Goal: Task Accomplishment & Management: Use online tool/utility

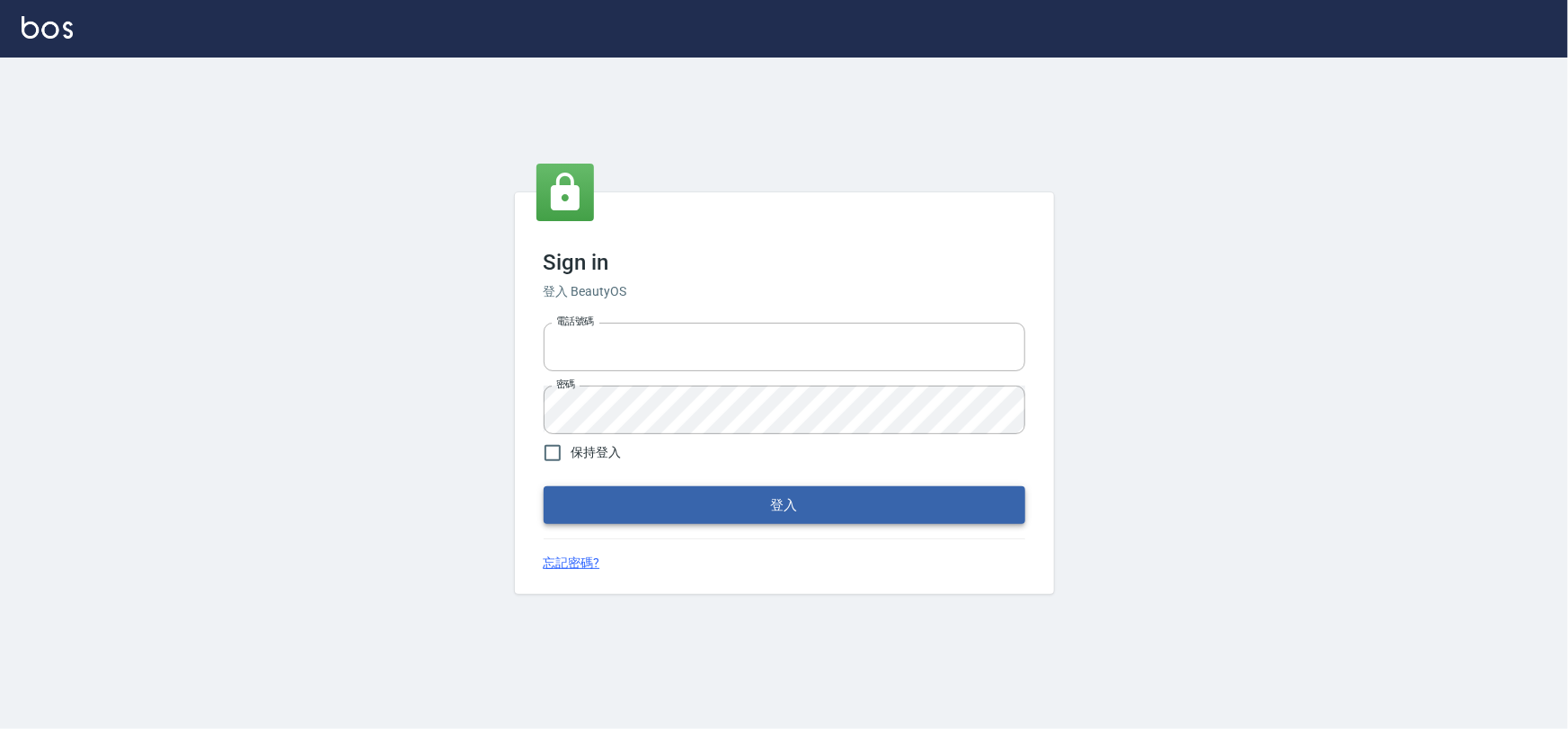
type input "0975575780"
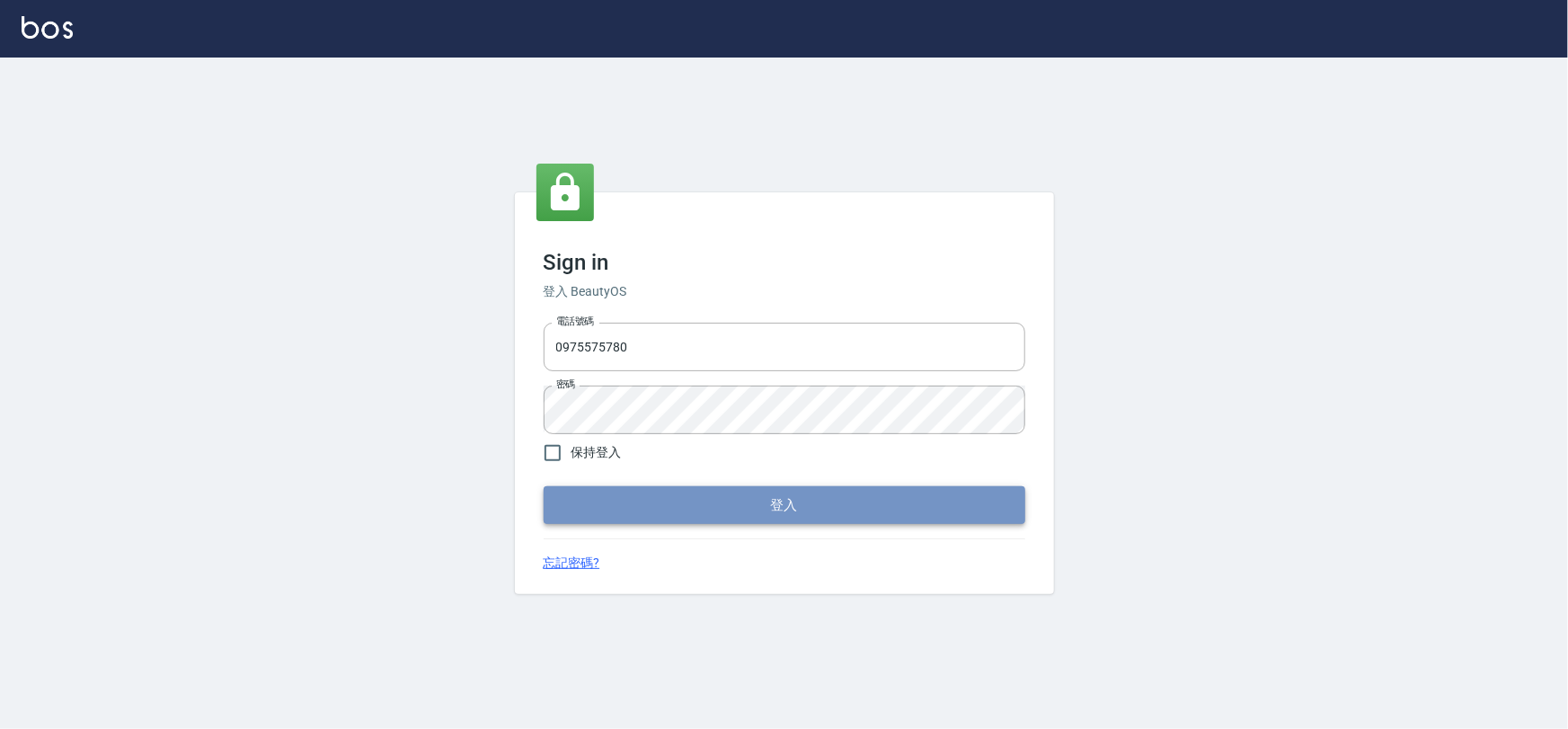
click at [760, 500] on button "登入" at bounding box center [784, 505] width 482 height 38
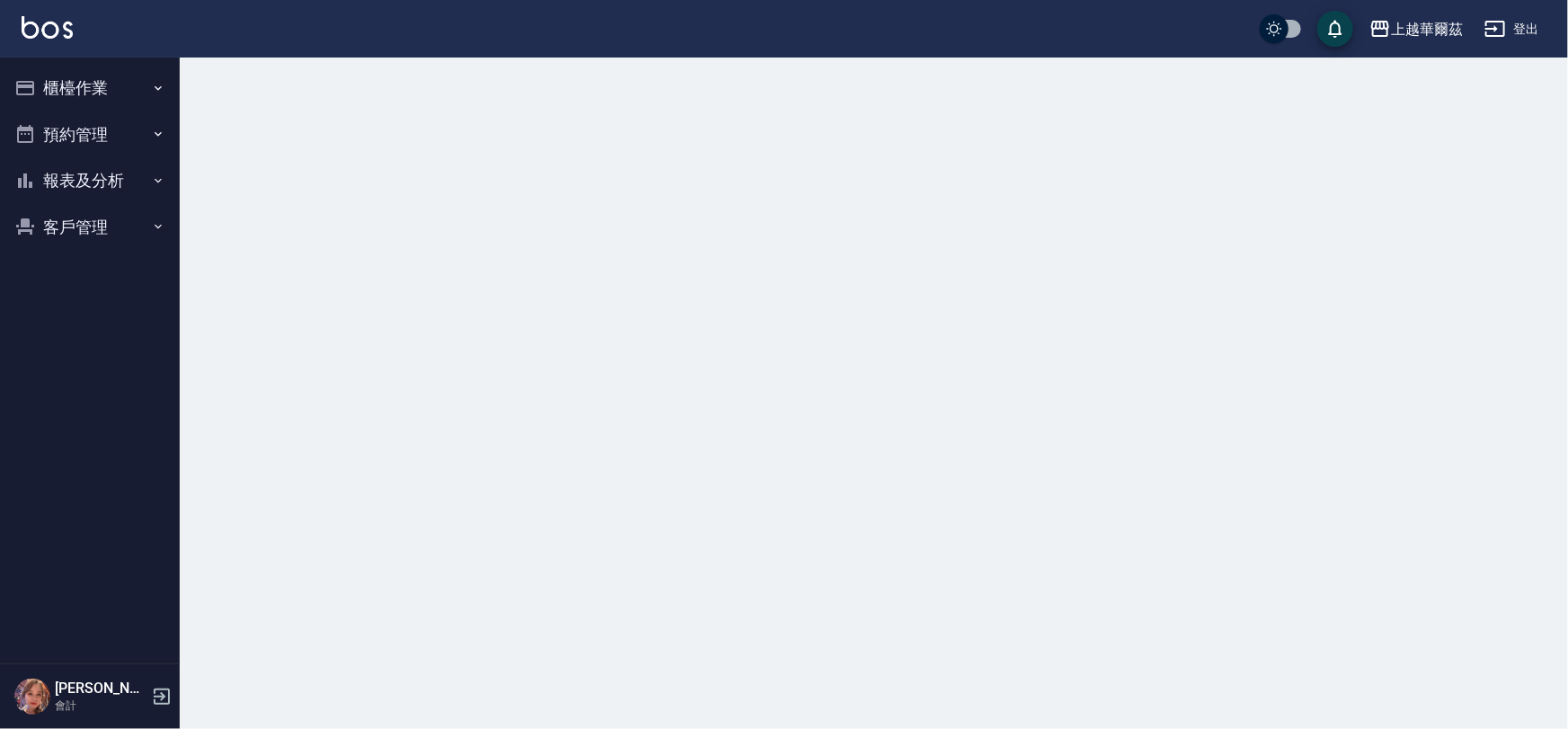
click at [110, 95] on button "櫃檯作業" at bounding box center [90, 88] width 166 height 47
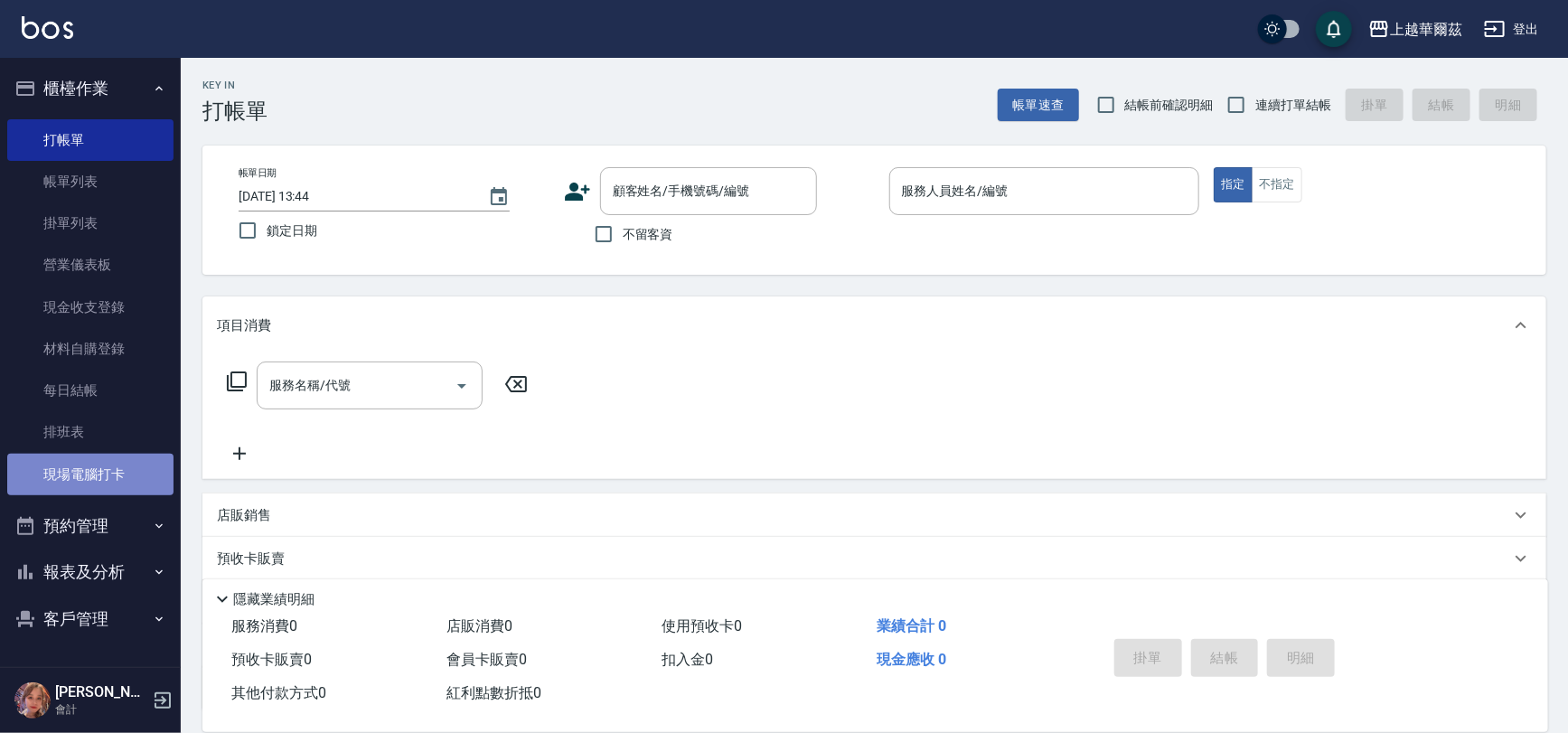
click at [88, 476] on link "現場電腦打卡" at bounding box center [90, 474] width 167 height 42
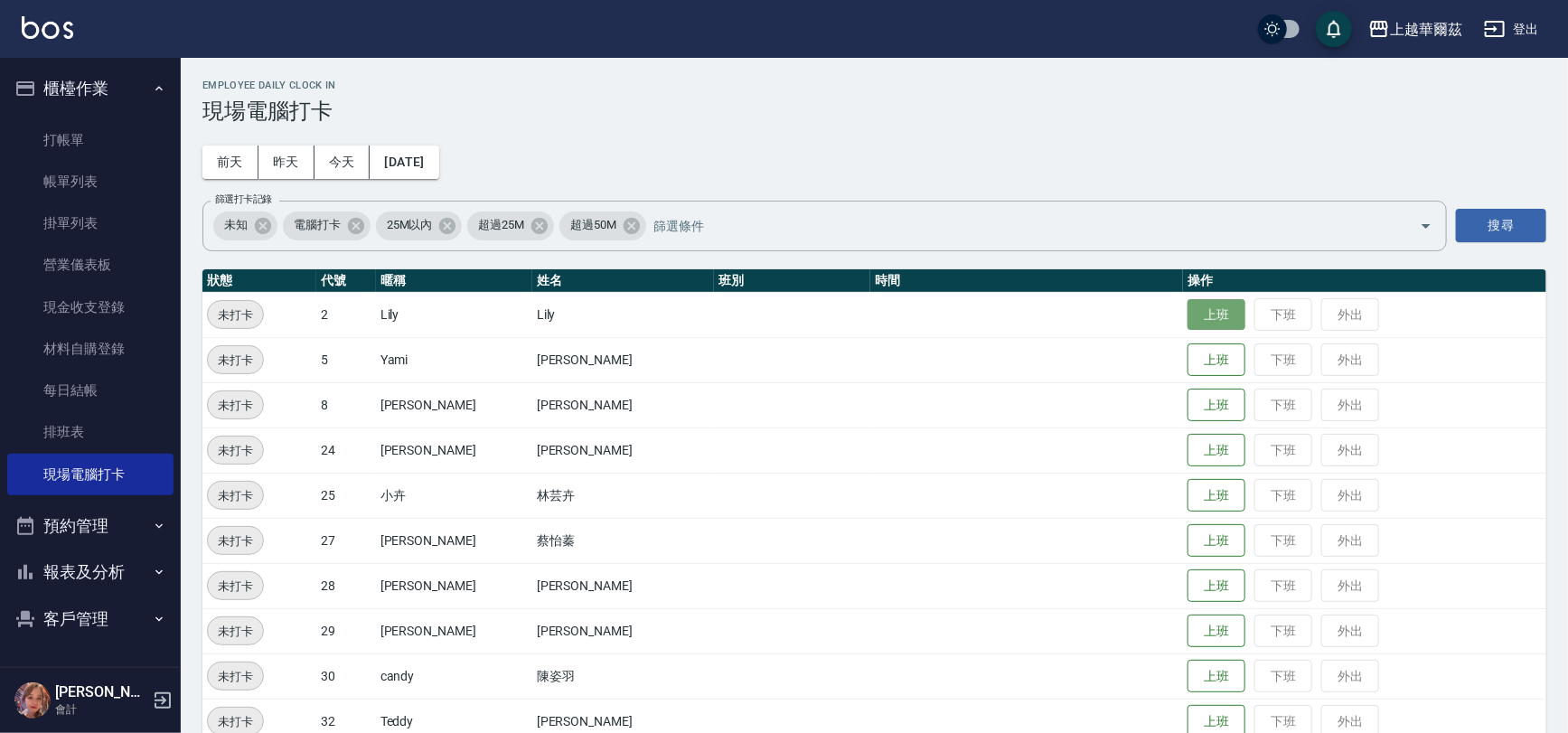
click at [1188, 321] on button "上班" at bounding box center [1217, 314] width 58 height 32
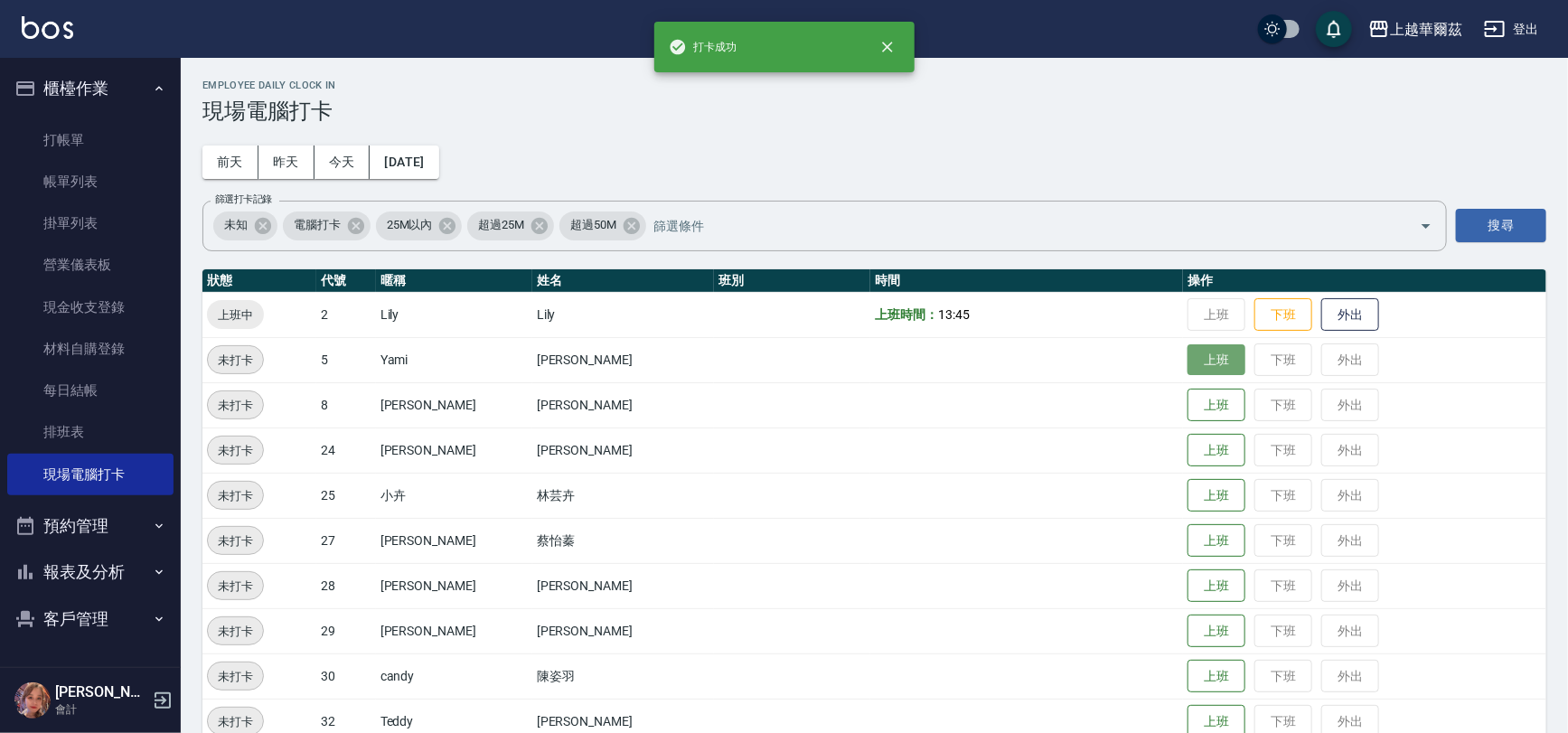
click at [1187, 364] on button "上班" at bounding box center [1217, 360] width 58 height 32
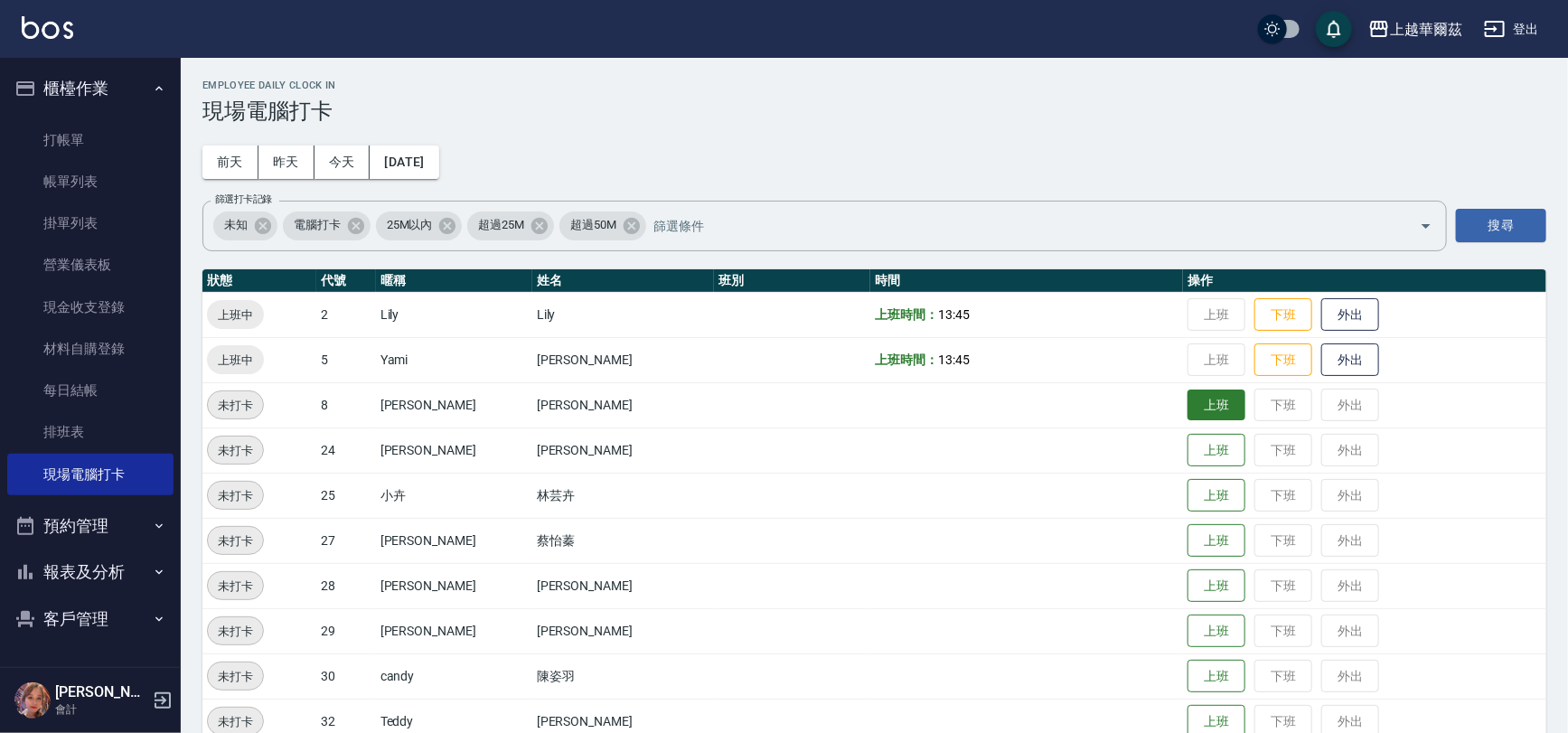
click at [1187, 406] on button "上班" at bounding box center [1217, 405] width 58 height 32
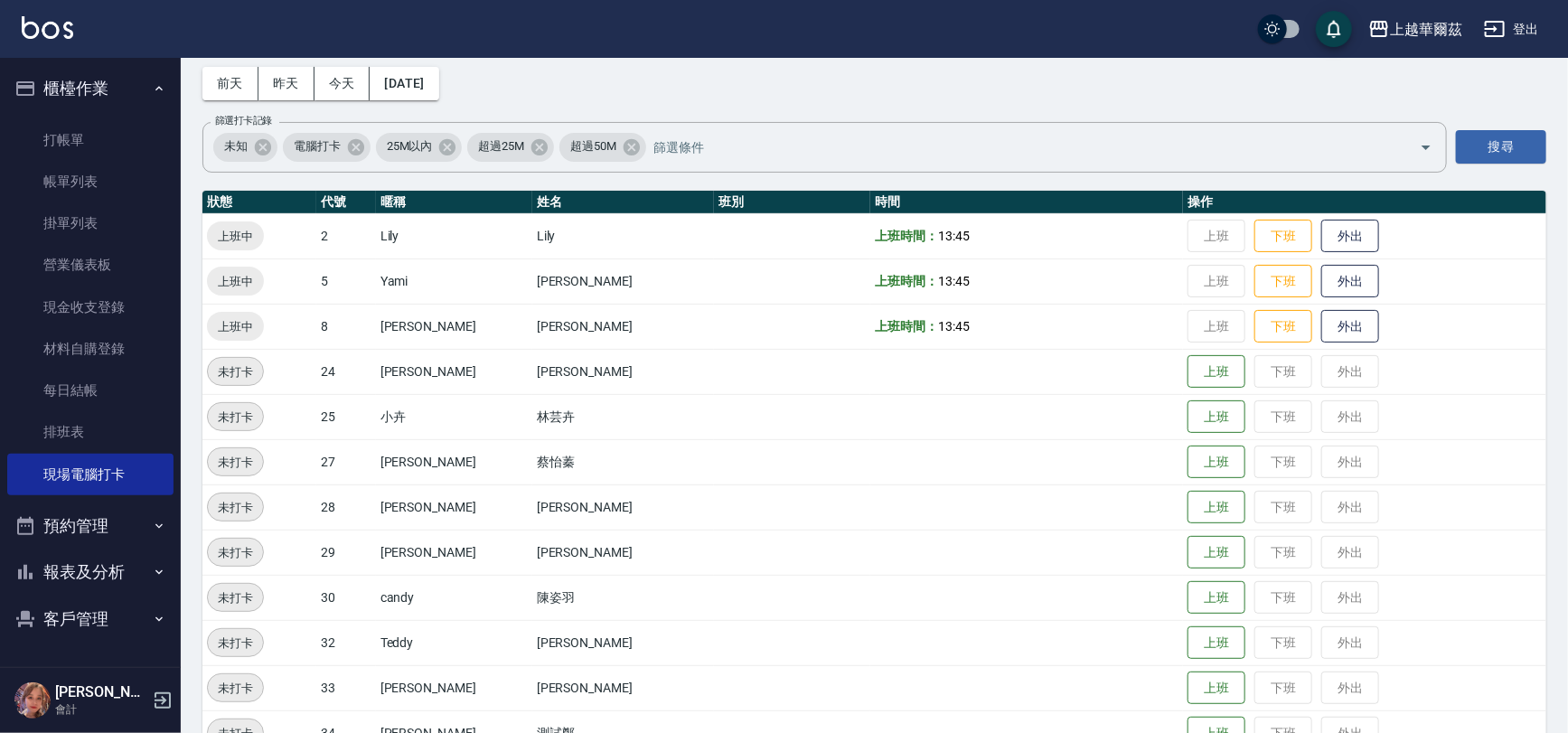
scroll to position [84, 0]
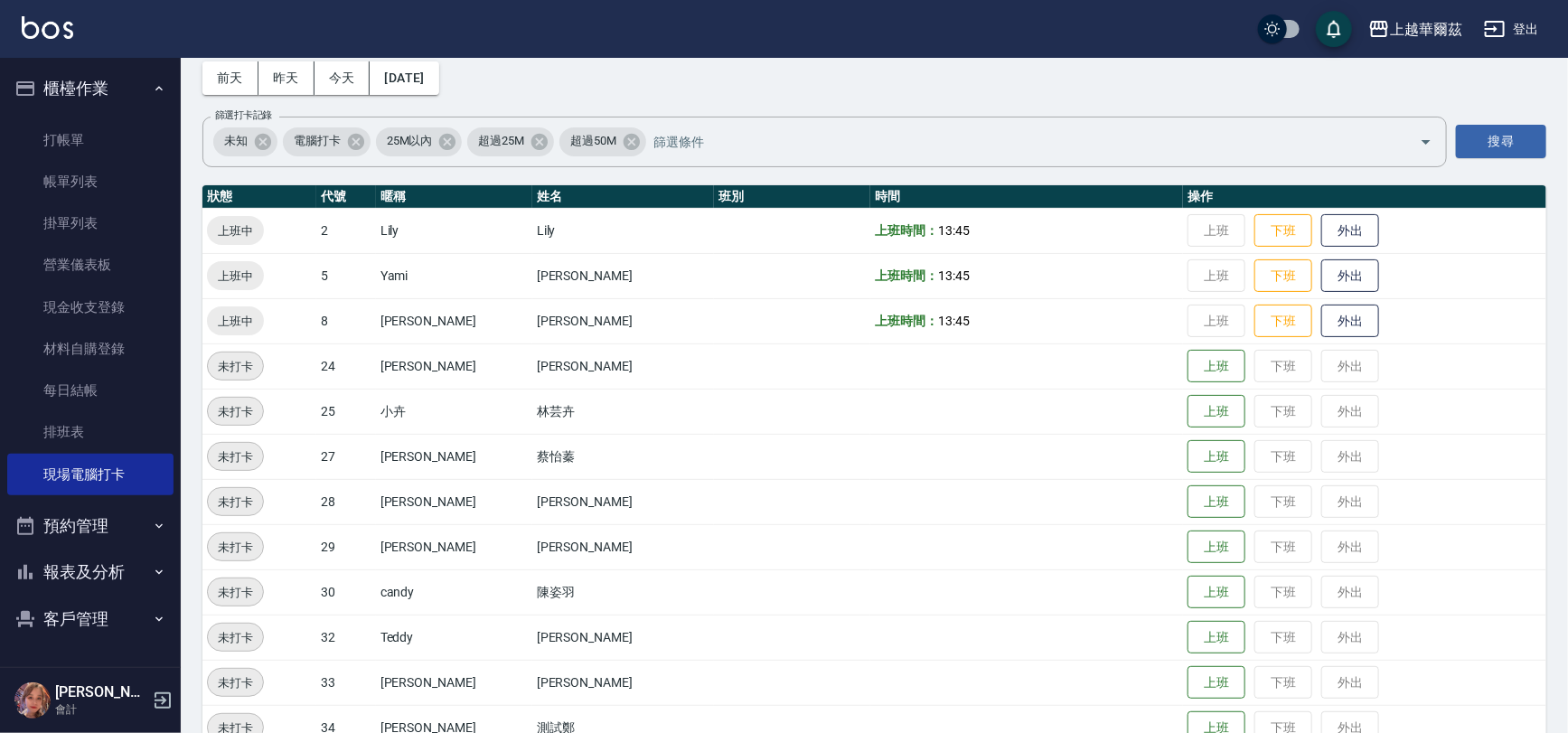
click at [1527, 26] on button "登出" at bounding box center [1512, 29] width 69 height 34
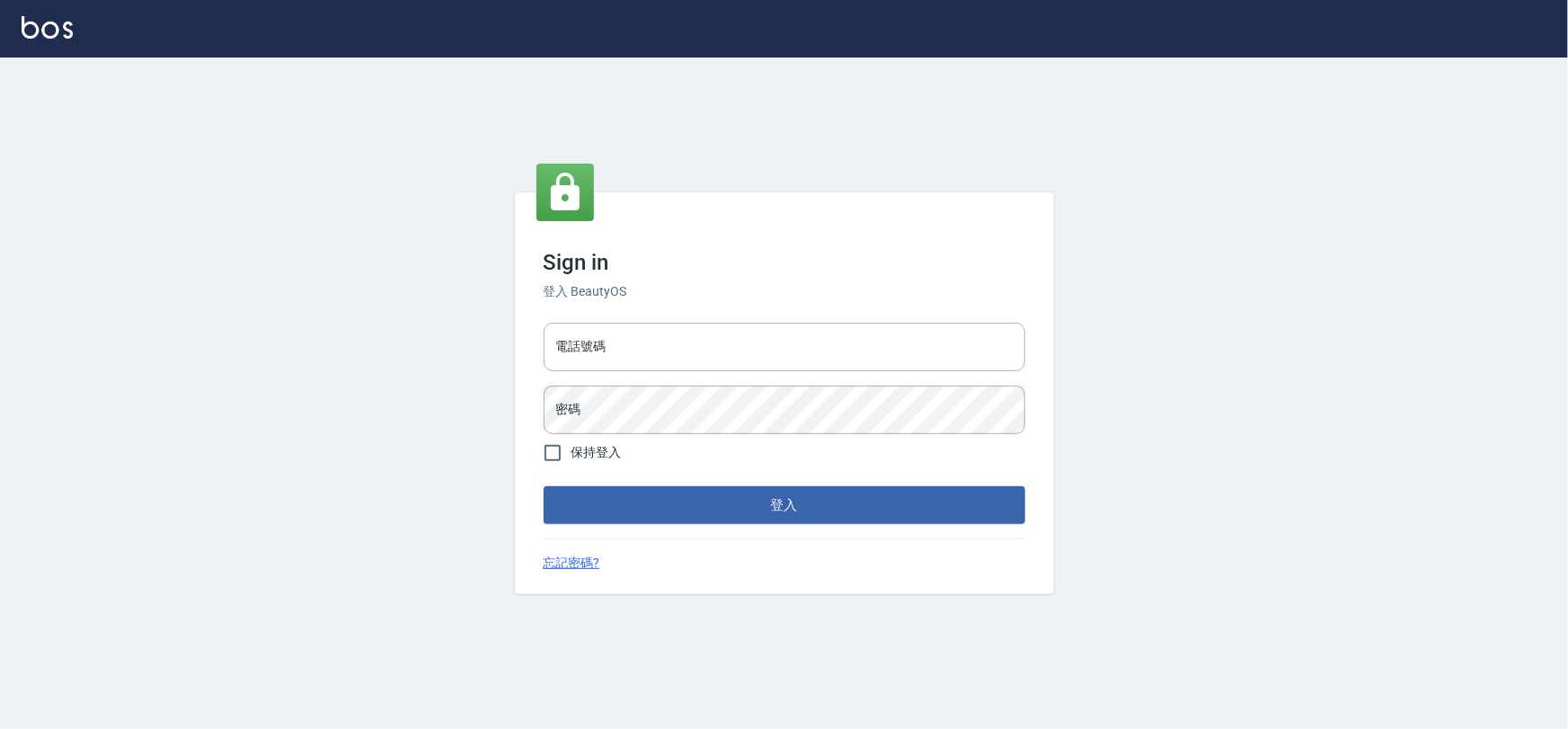
type input "0975575780"
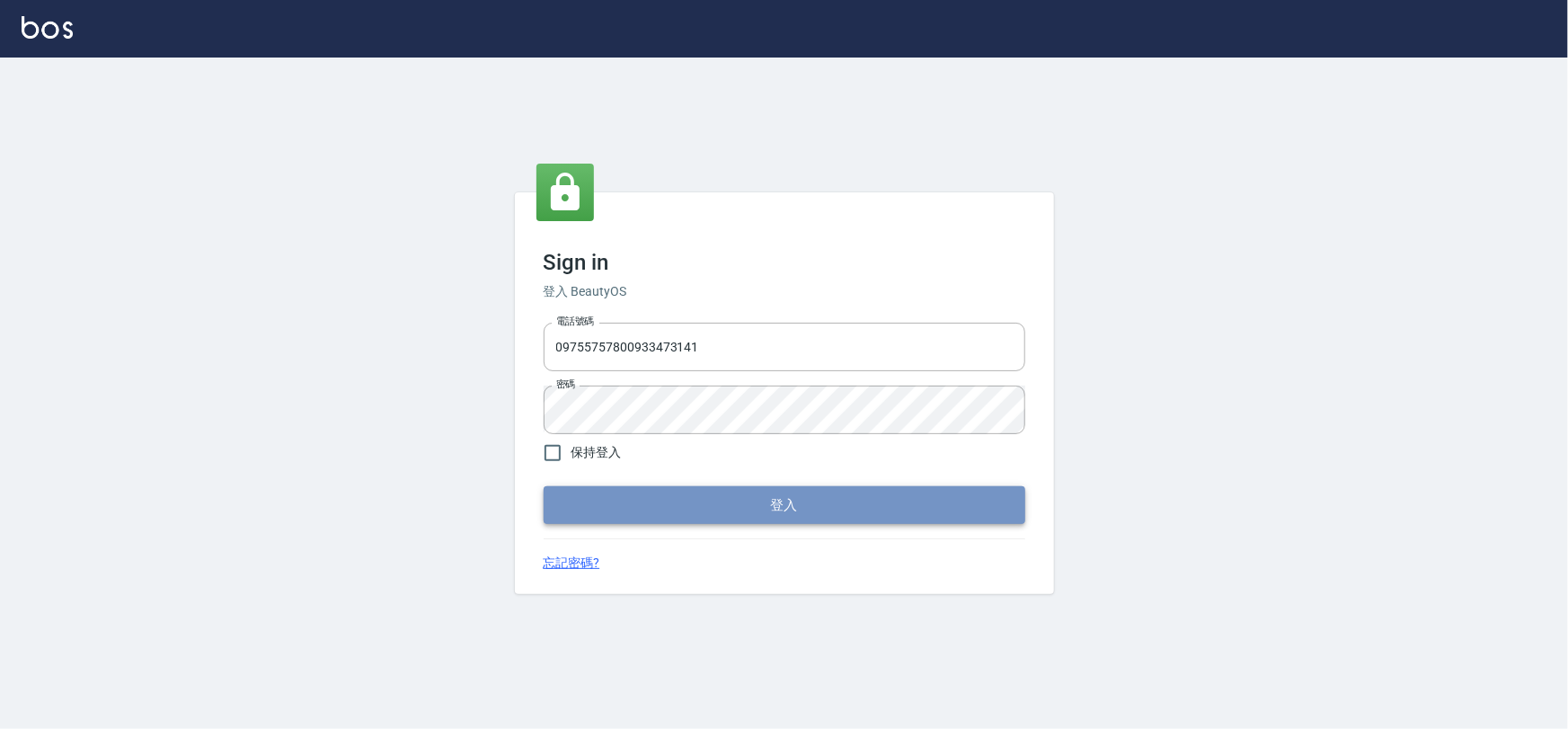
click at [768, 504] on button "登入" at bounding box center [784, 505] width 482 height 38
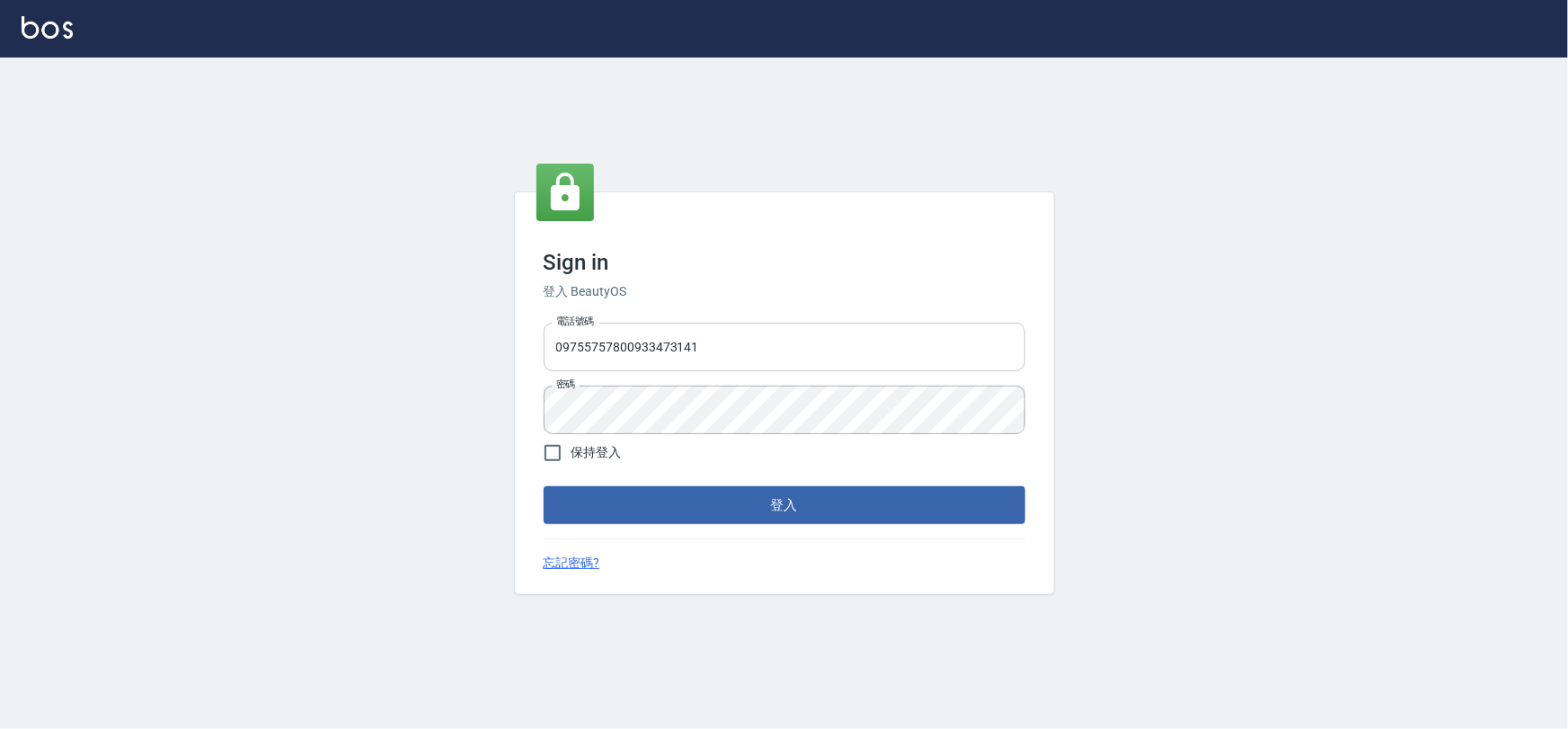
click at [740, 359] on input "09755757800933473141" at bounding box center [784, 347] width 482 height 49
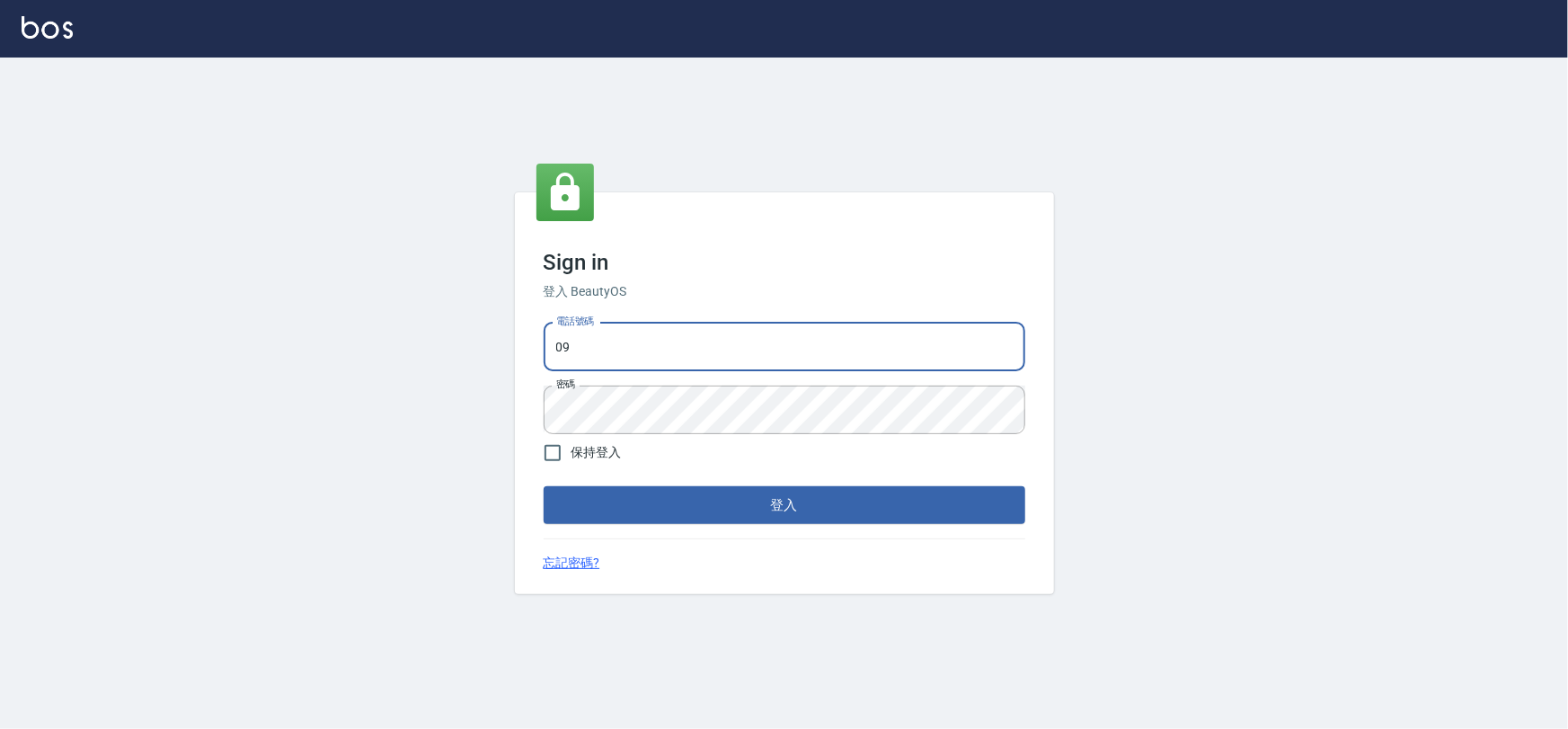
type input "0"
type input "0933473141"
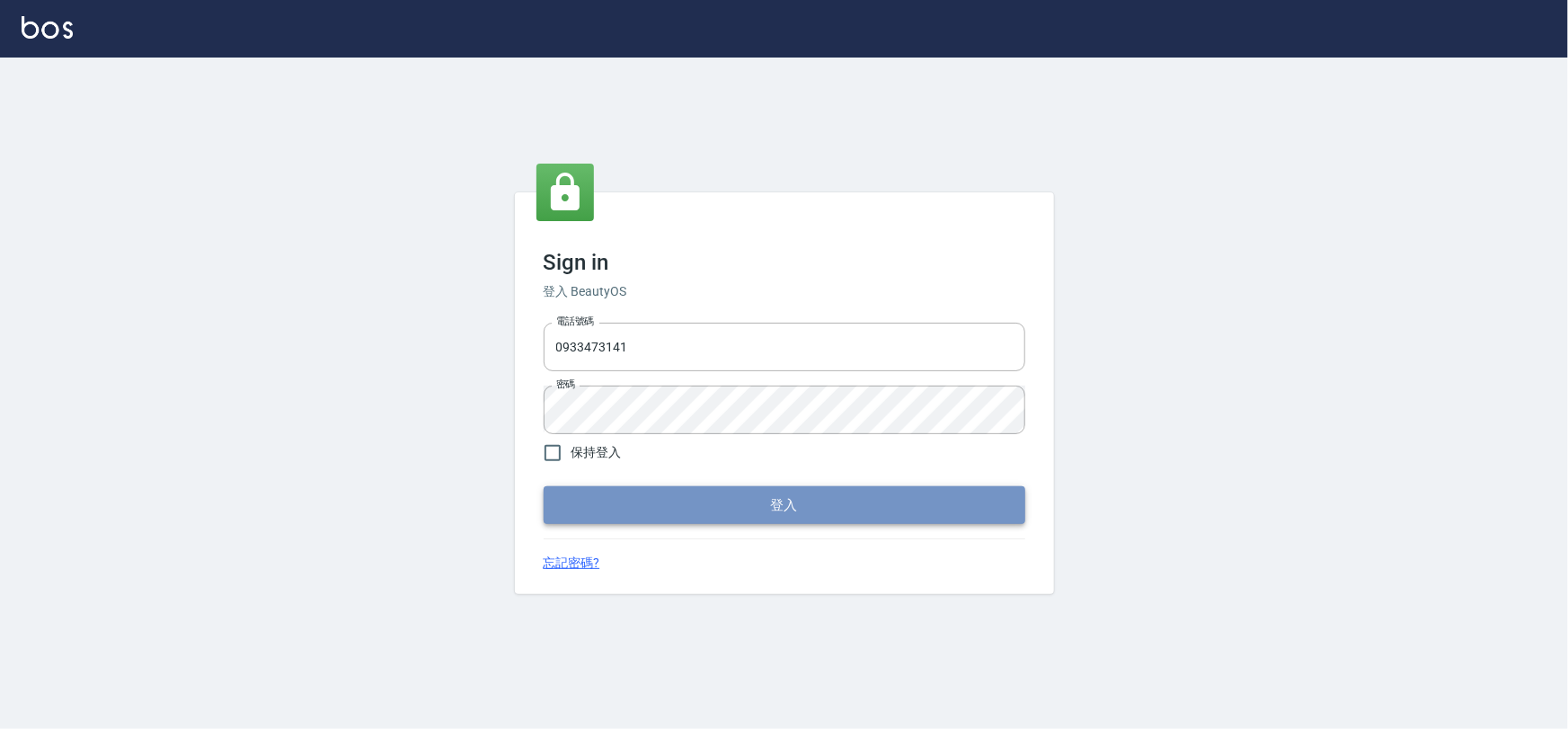
click at [755, 500] on button "登入" at bounding box center [784, 505] width 482 height 38
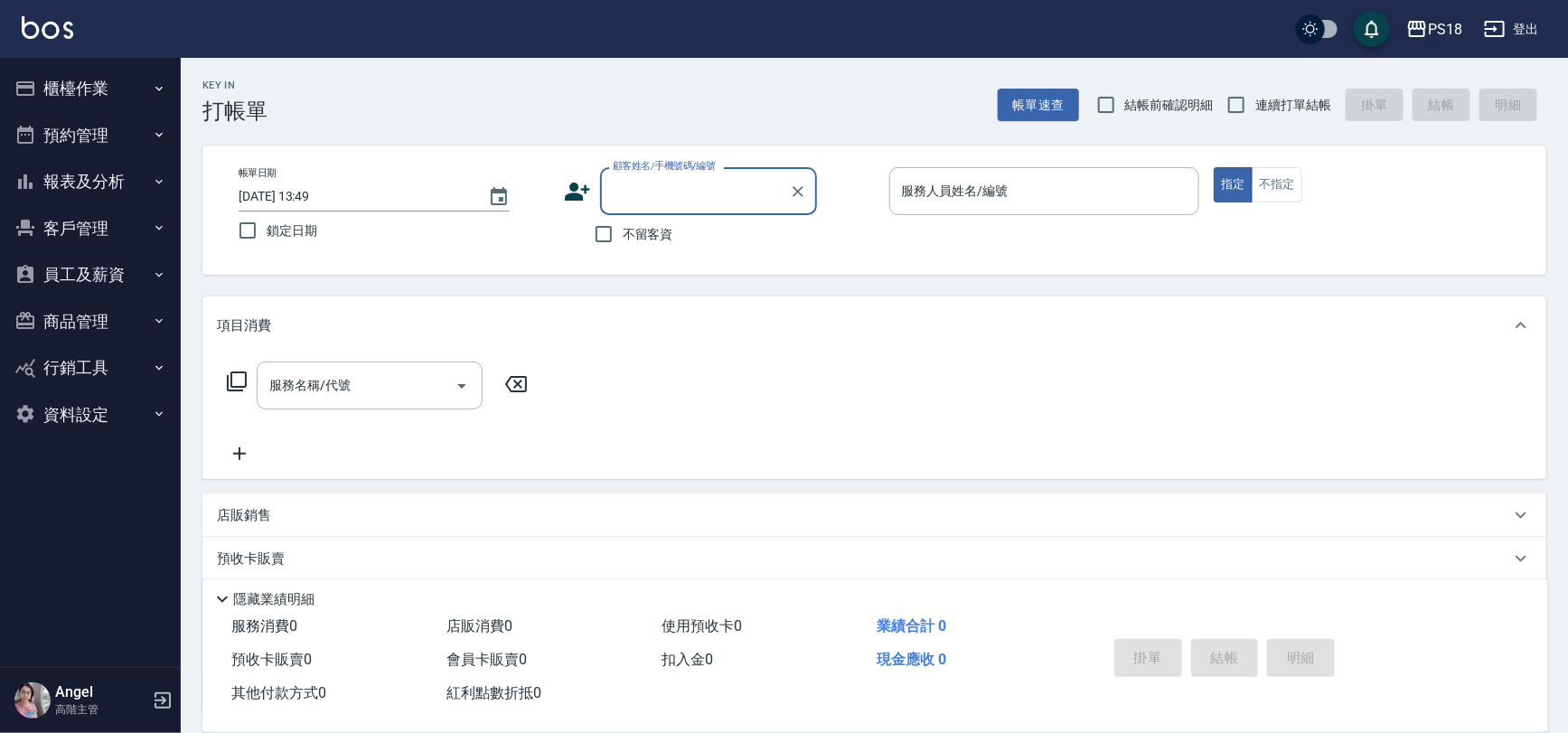
click at [1455, 27] on div "PS18" at bounding box center [1445, 29] width 35 height 23
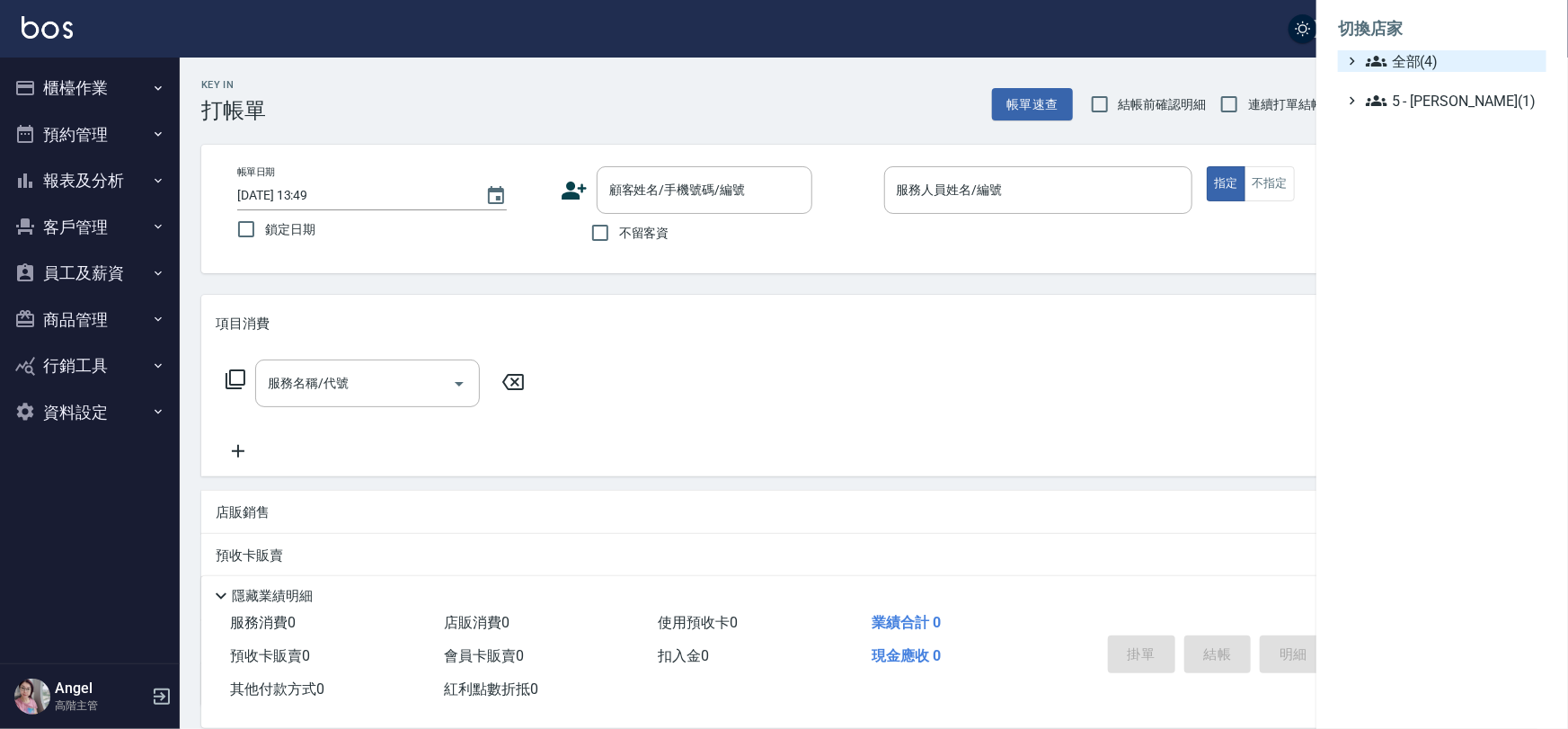
click at [1430, 53] on span "全部(4)" at bounding box center [1452, 62] width 174 height 22
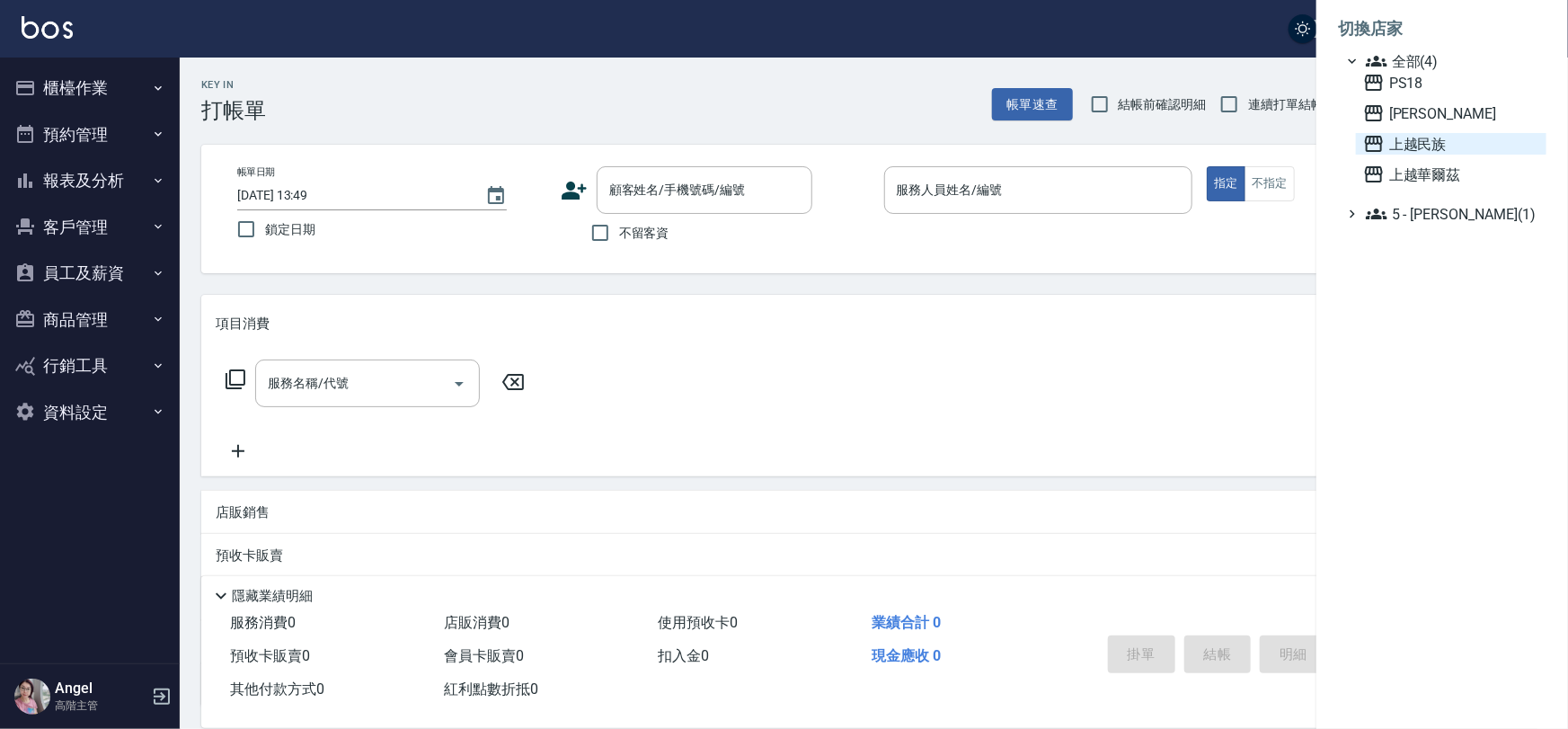
click at [1436, 150] on span "上越民族" at bounding box center [1451, 144] width 177 height 22
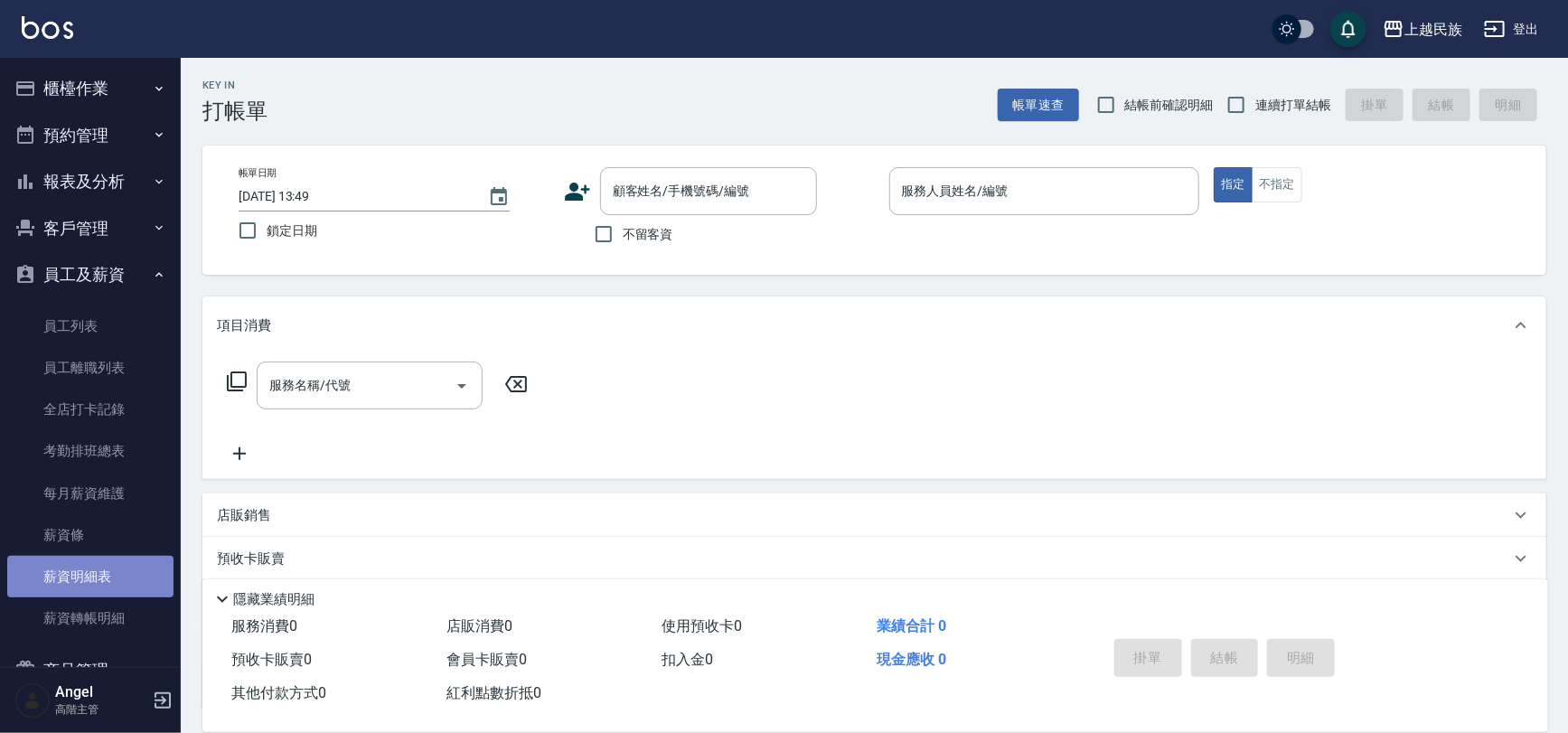
click at [89, 574] on link "薪資明細表" at bounding box center [90, 576] width 167 height 42
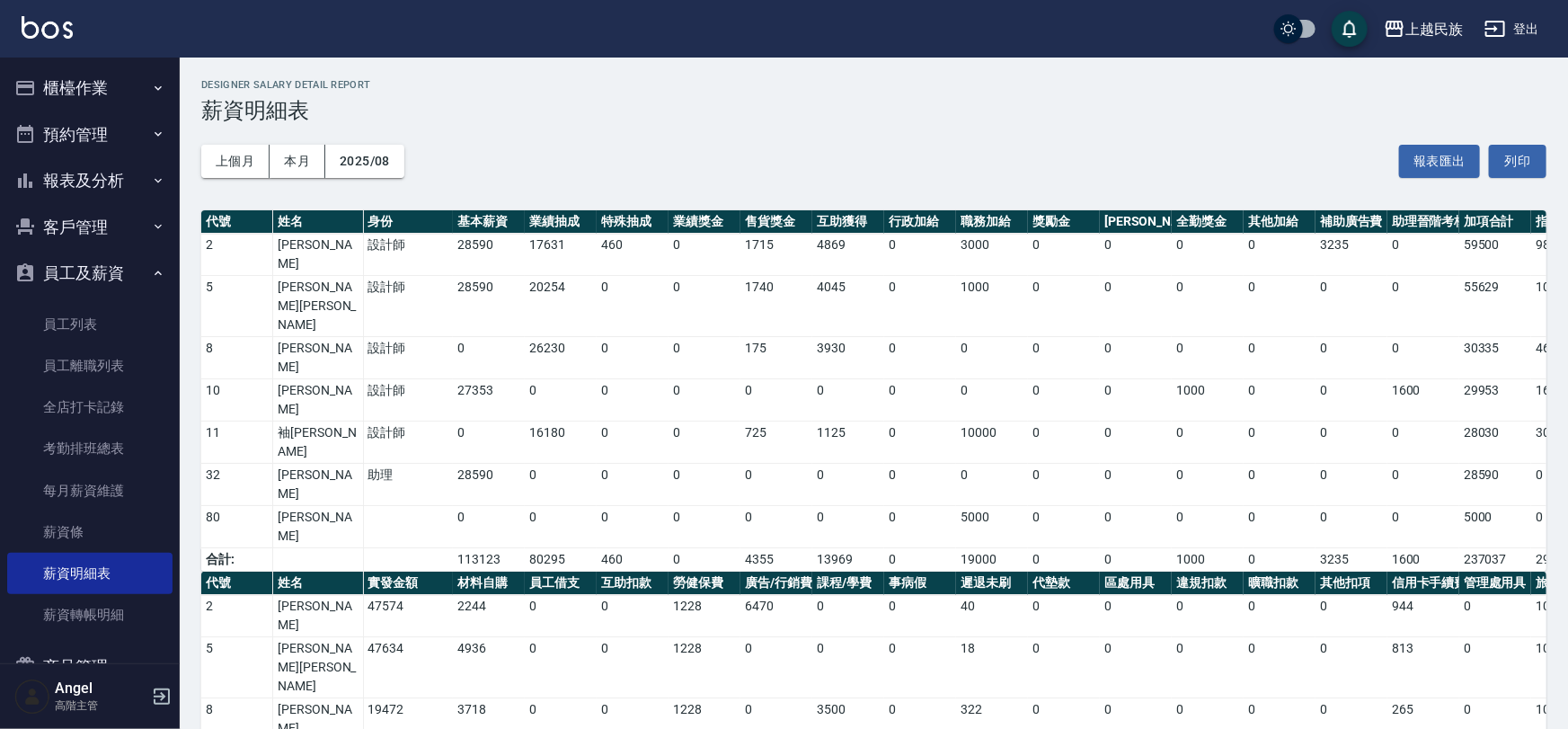
drag, startPoint x: 314, startPoint y: 584, endPoint x: 270, endPoint y: 583, distance: 44.0
copy tr "黃柏霖"
click at [1524, 24] on button "登出" at bounding box center [1512, 29] width 69 height 34
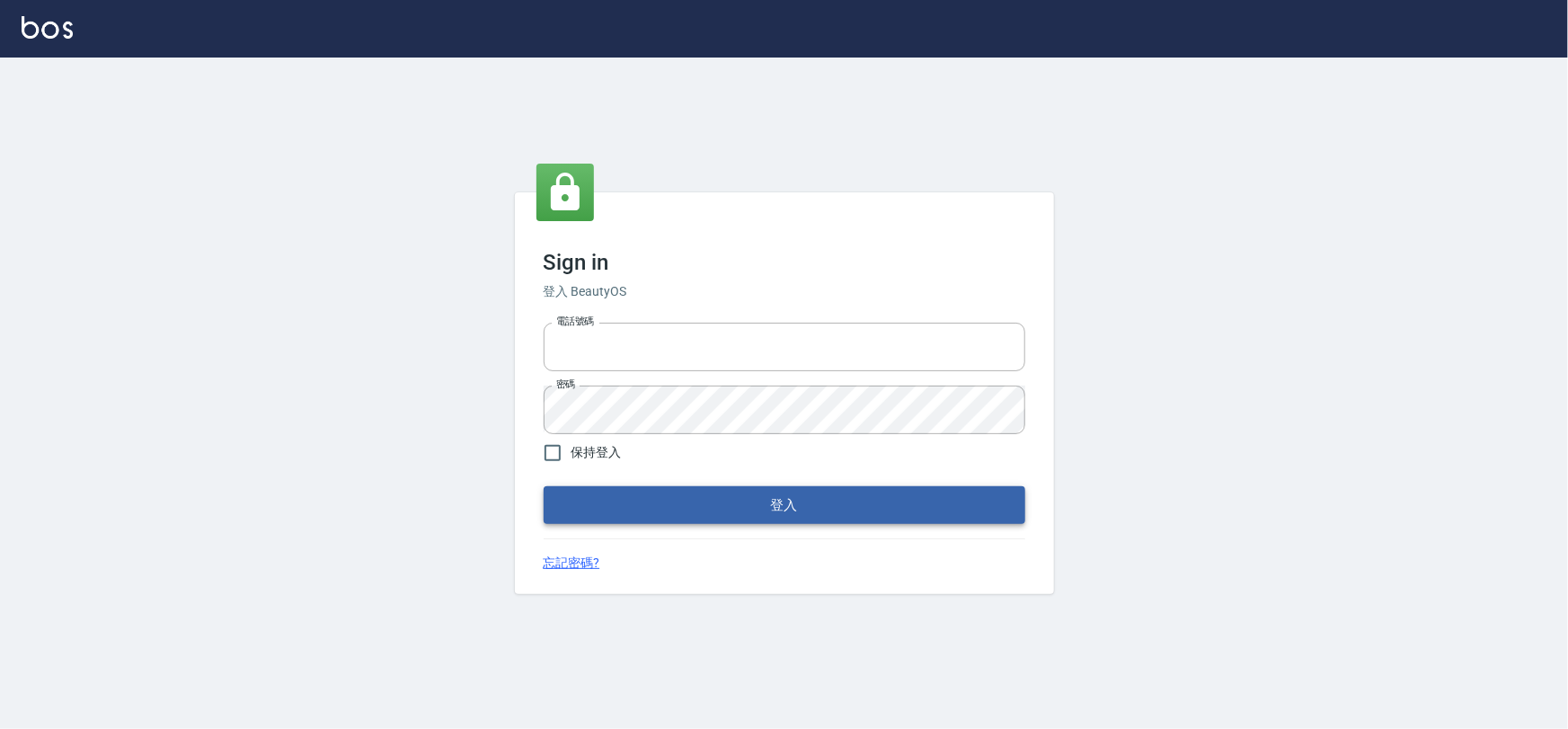
type input "0975575780"
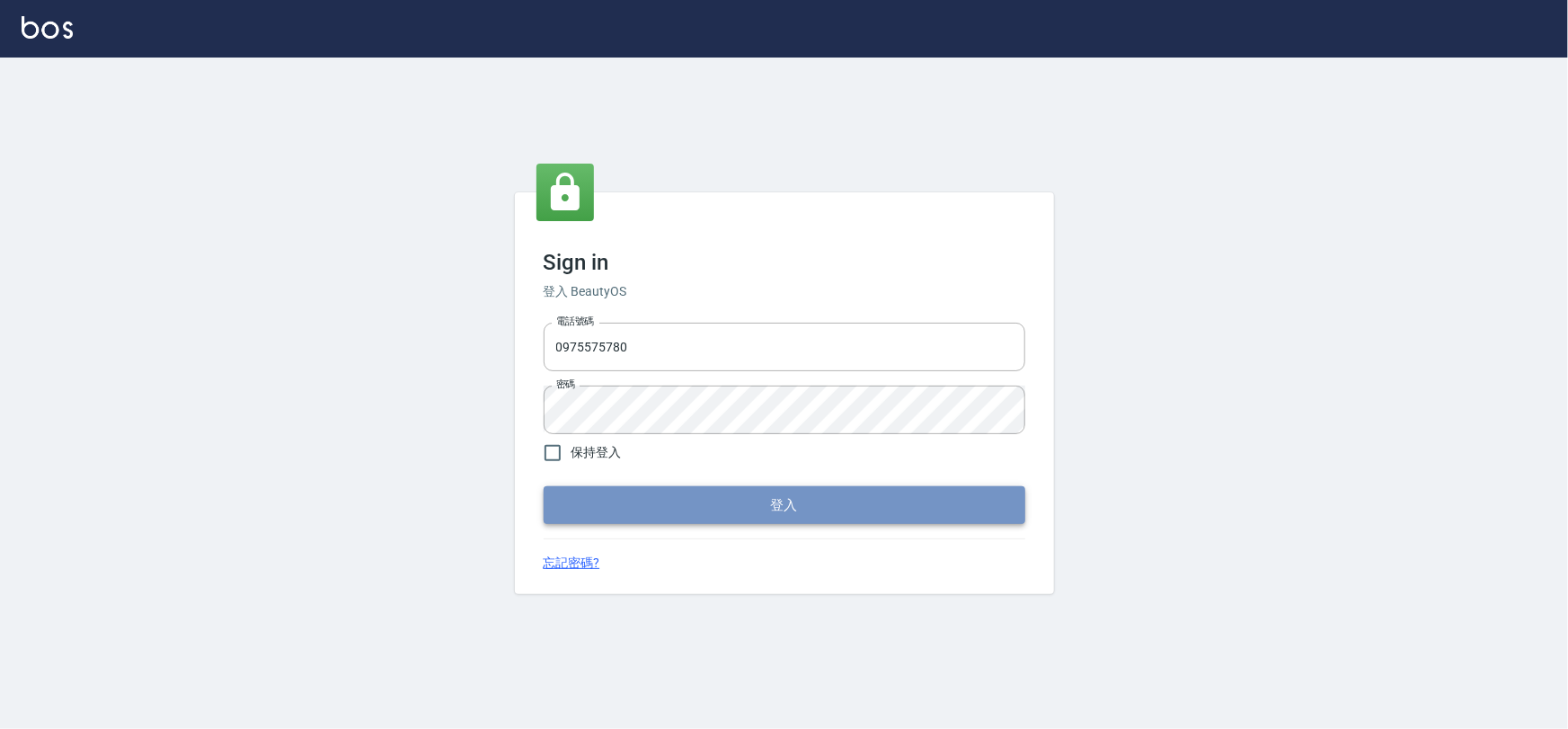
click at [856, 509] on button "登入" at bounding box center [784, 505] width 482 height 38
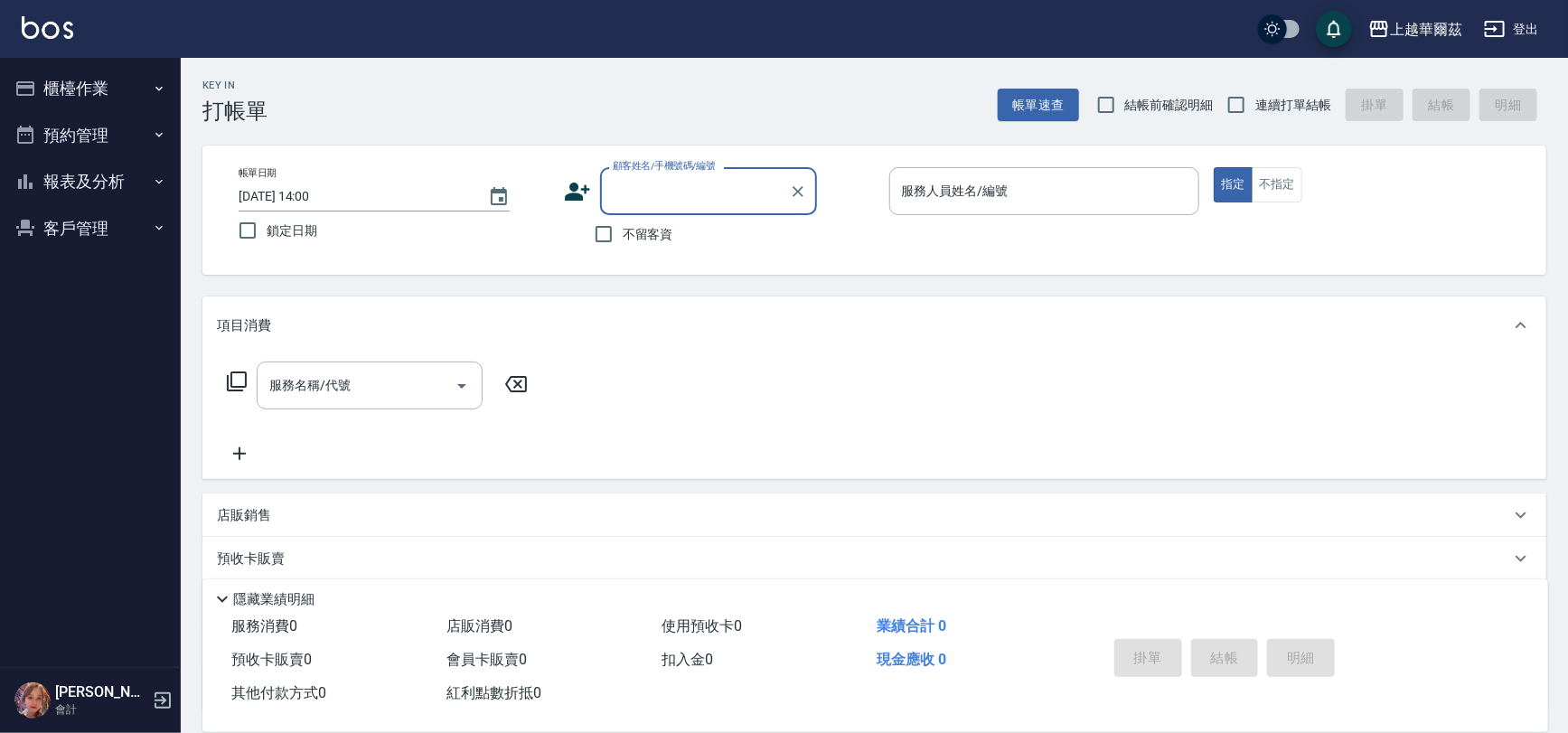
click at [111, 96] on button "櫃檯作業" at bounding box center [90, 88] width 167 height 47
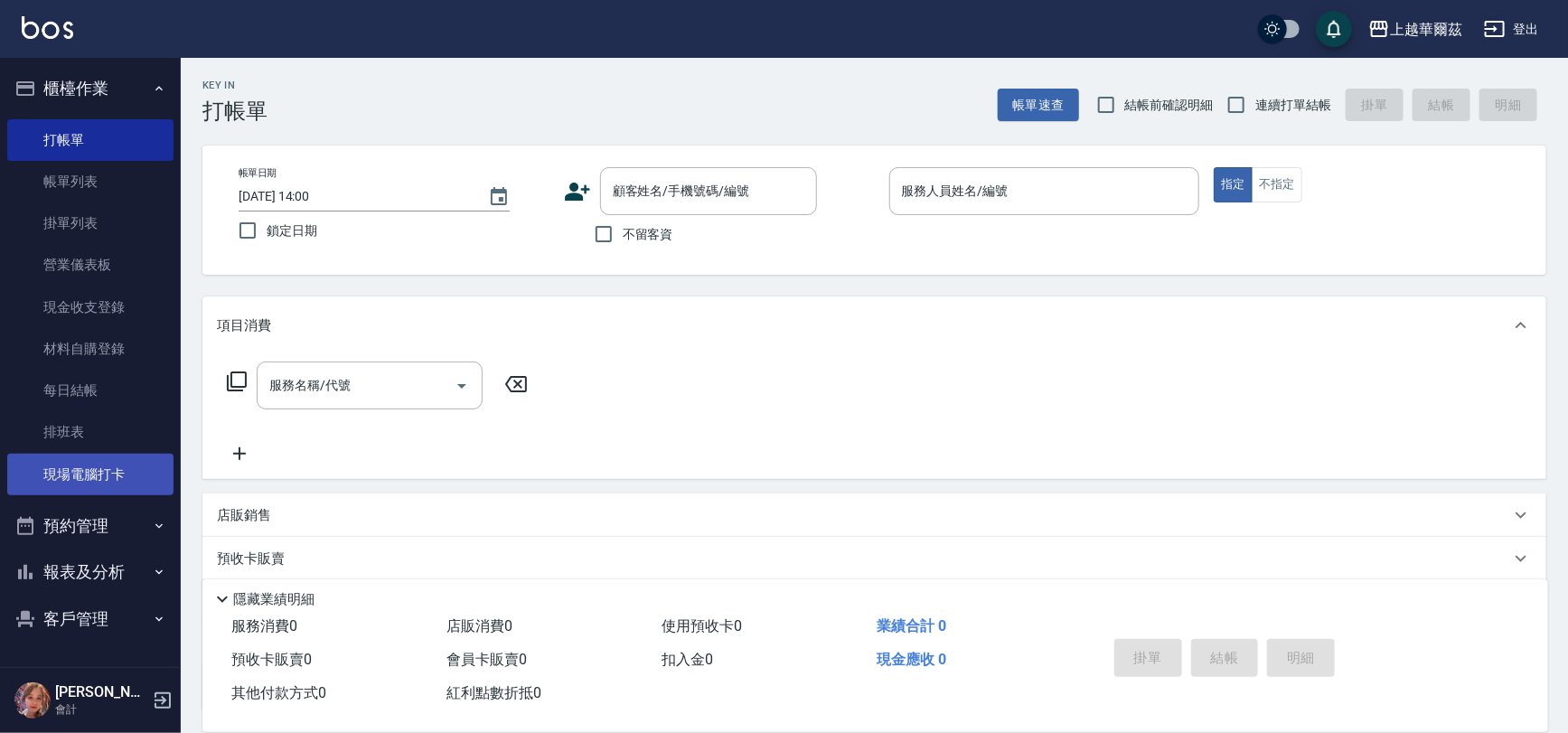
click at [120, 466] on link "現場電腦打卡" at bounding box center [90, 474] width 167 height 42
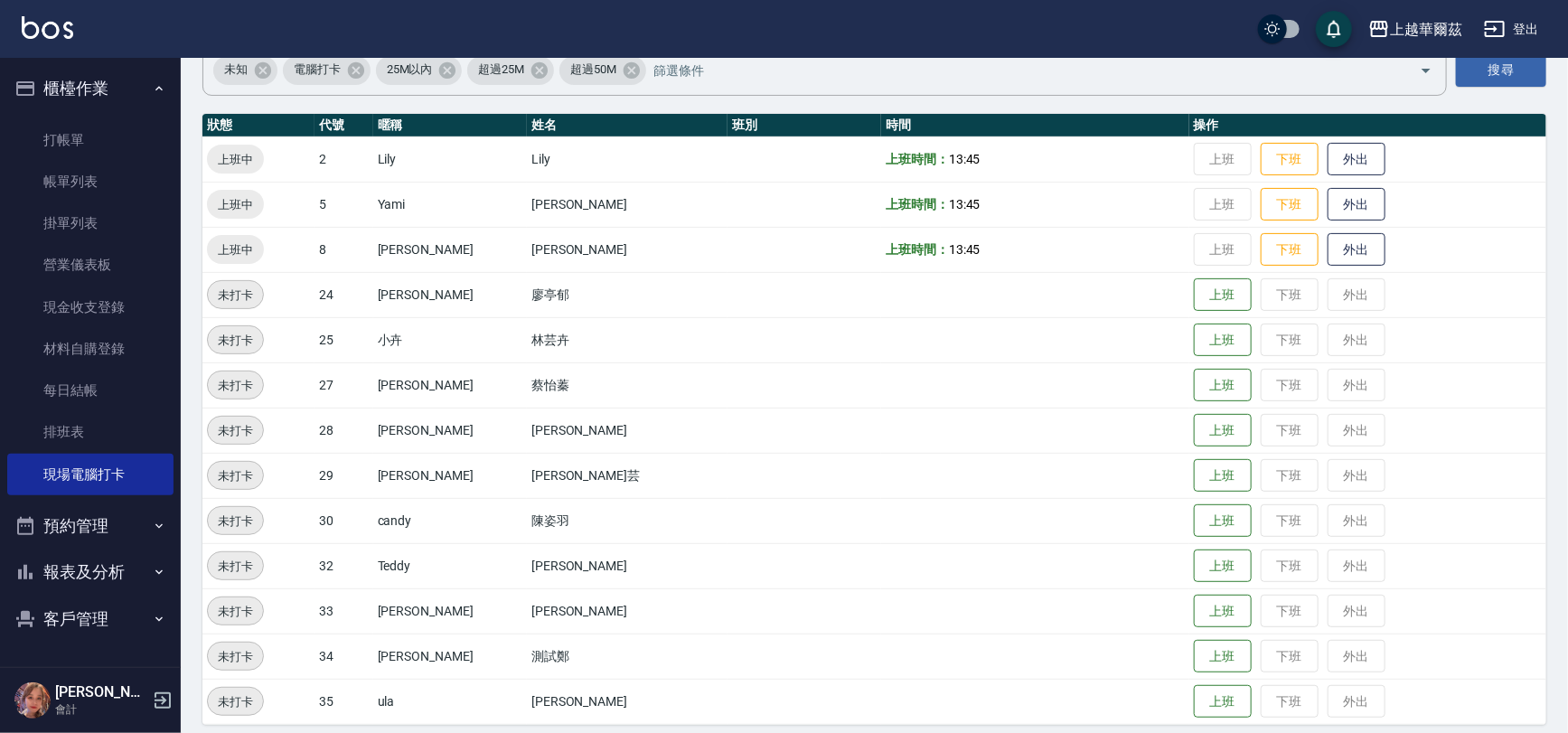
scroll to position [160, 0]
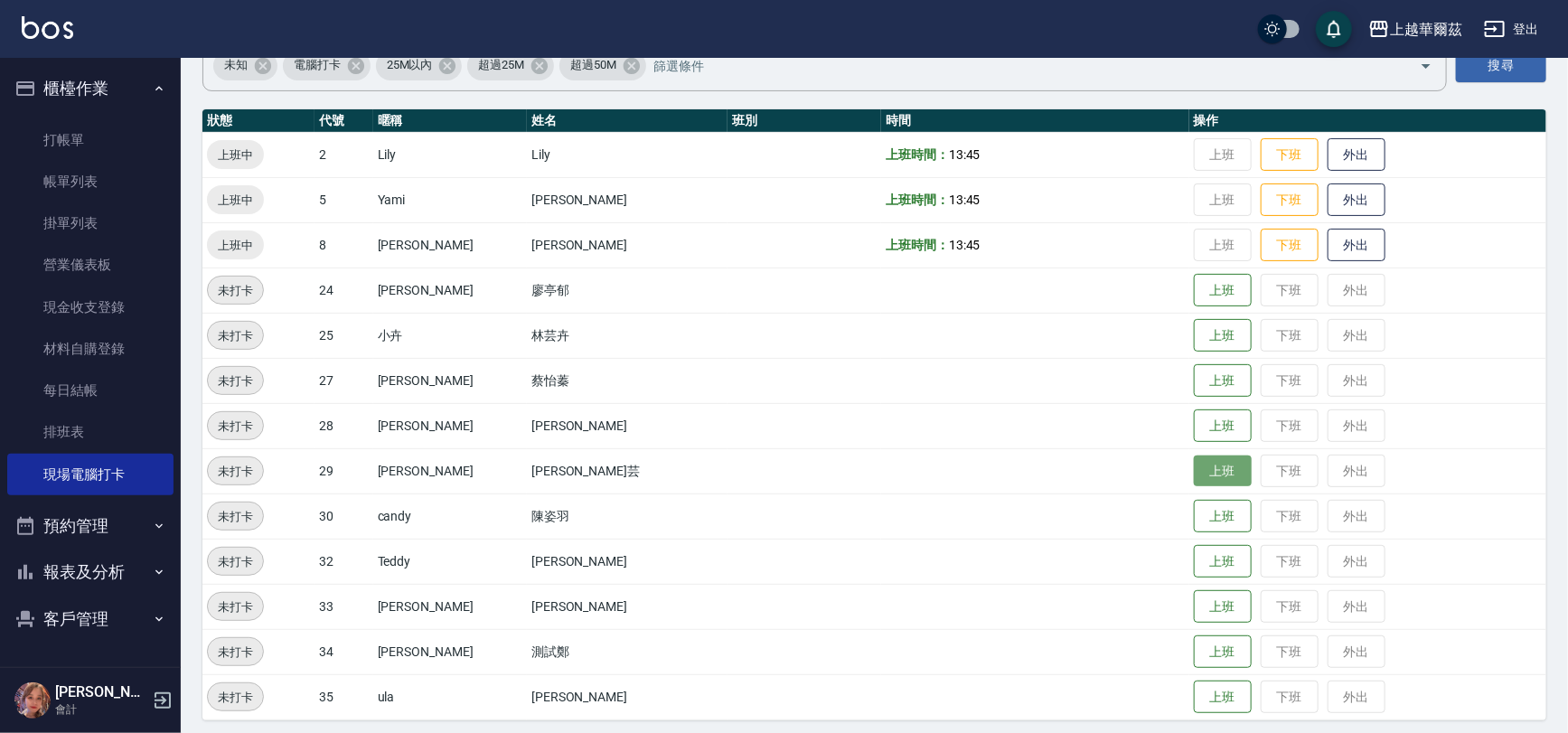
click at [1194, 480] on button "上班" at bounding box center [1223, 471] width 58 height 32
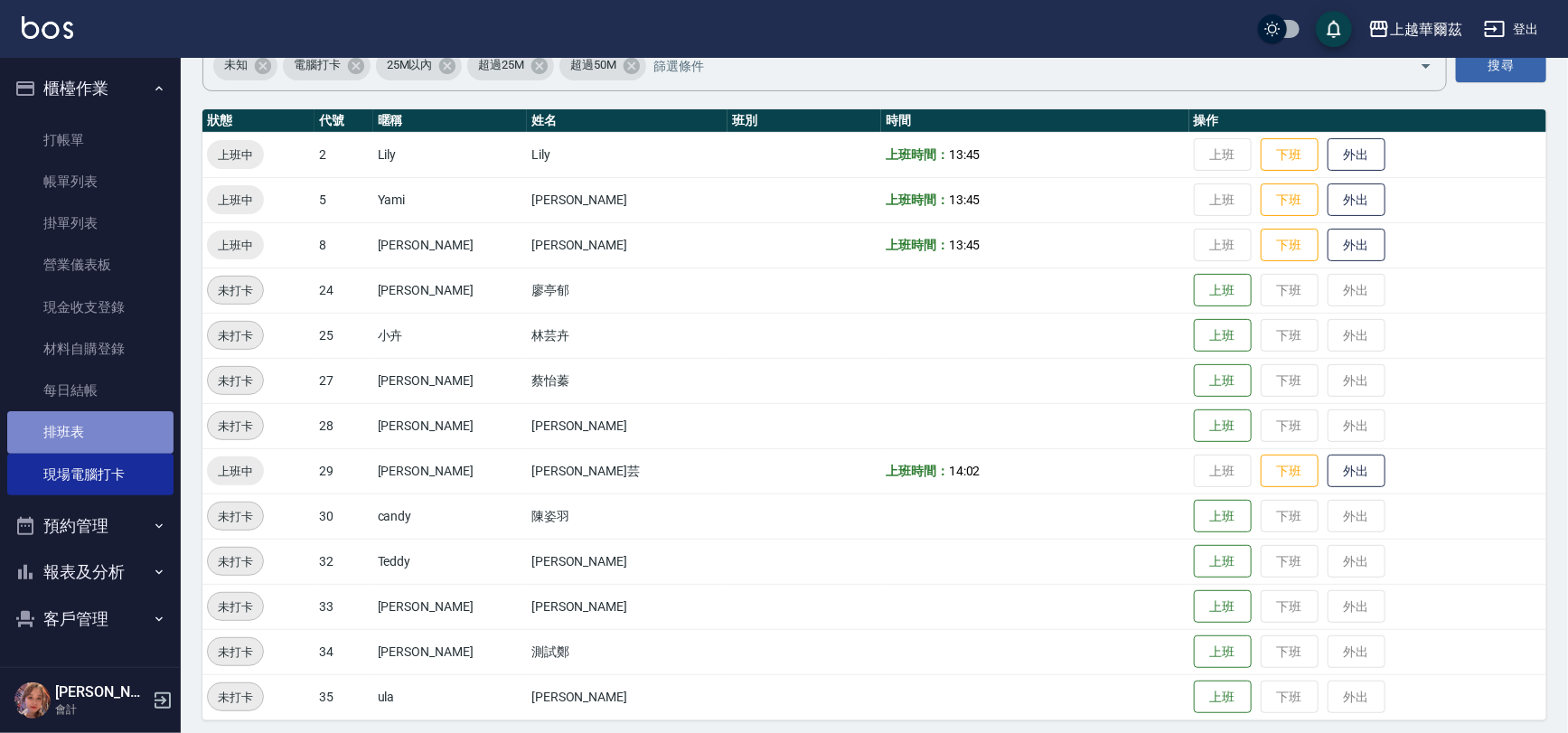
click at [62, 420] on link "排班表" at bounding box center [90, 433] width 167 height 42
